Goal: Task Accomplishment & Management: Use online tool/utility

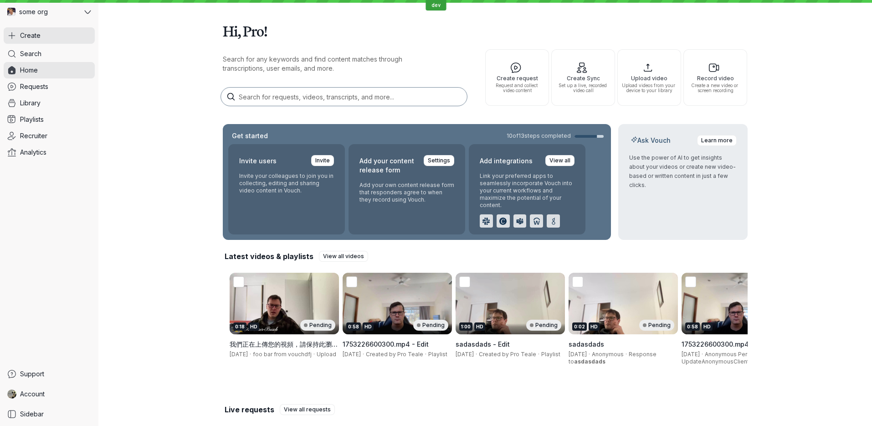
click at [57, 36] on button "Create" at bounding box center [49, 35] width 91 height 16
